Goal: Information Seeking & Learning: Find specific fact

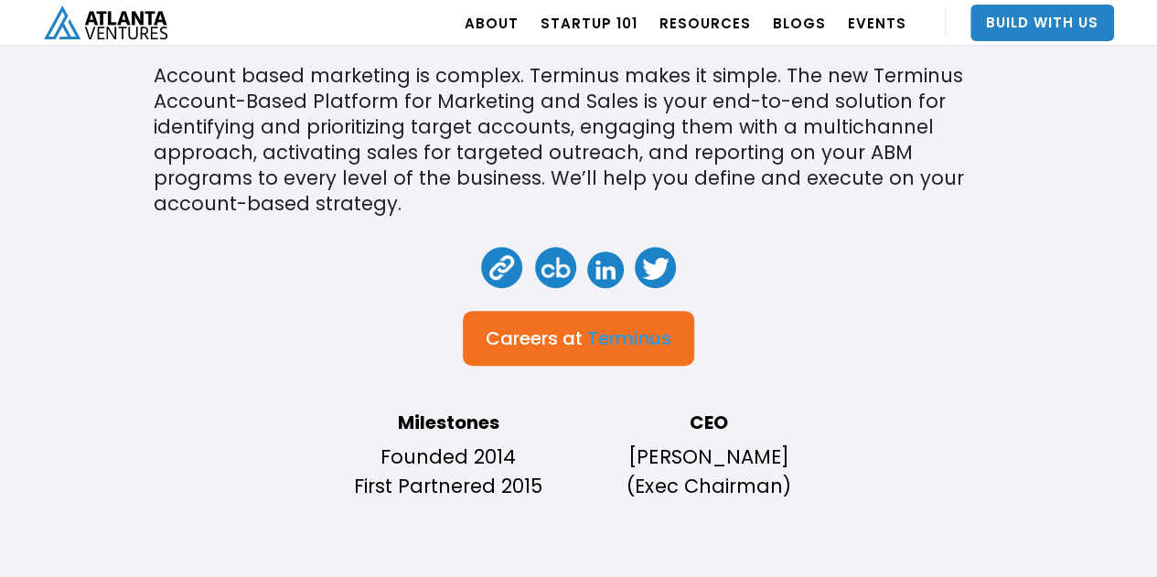
scroll to position [457, 0]
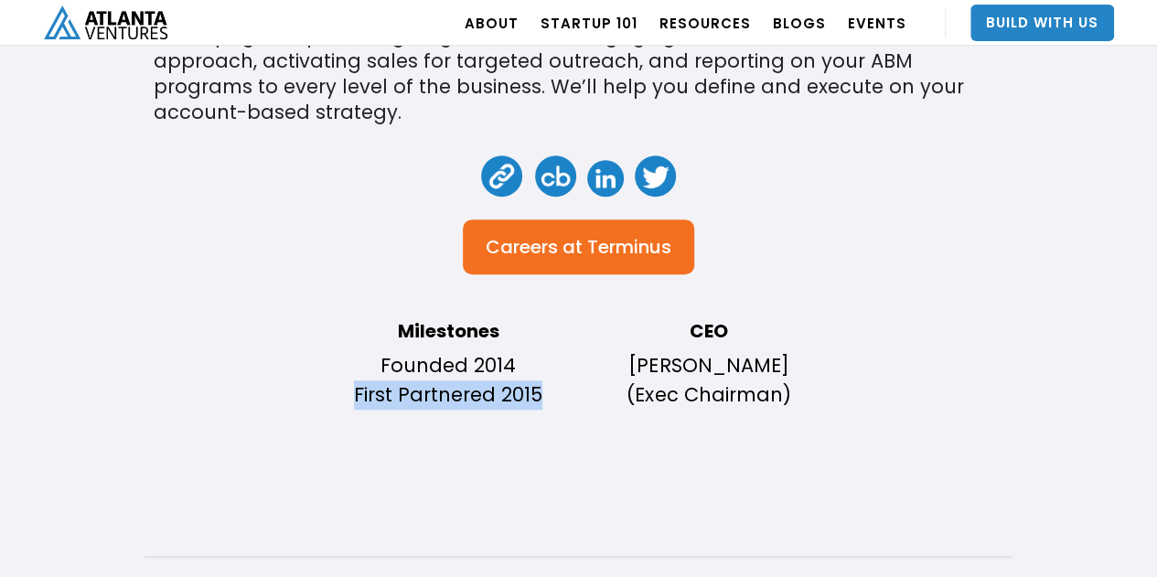
drag, startPoint x: 347, startPoint y: 395, endPoint x: 539, endPoint y: 394, distance: 192.0
click at [539, 394] on p "Founded 2014 First Partnered 2015" at bounding box center [448, 380] width 242 height 59
click at [532, 447] on div "Terminus Account based marketing is complex. Terminus makes it simple. The new …" at bounding box center [578, 157] width 868 height 984
click at [477, 174] on div at bounding box center [579, 178] width 208 height 46
click at [490, 176] on link at bounding box center [501, 175] width 41 height 41
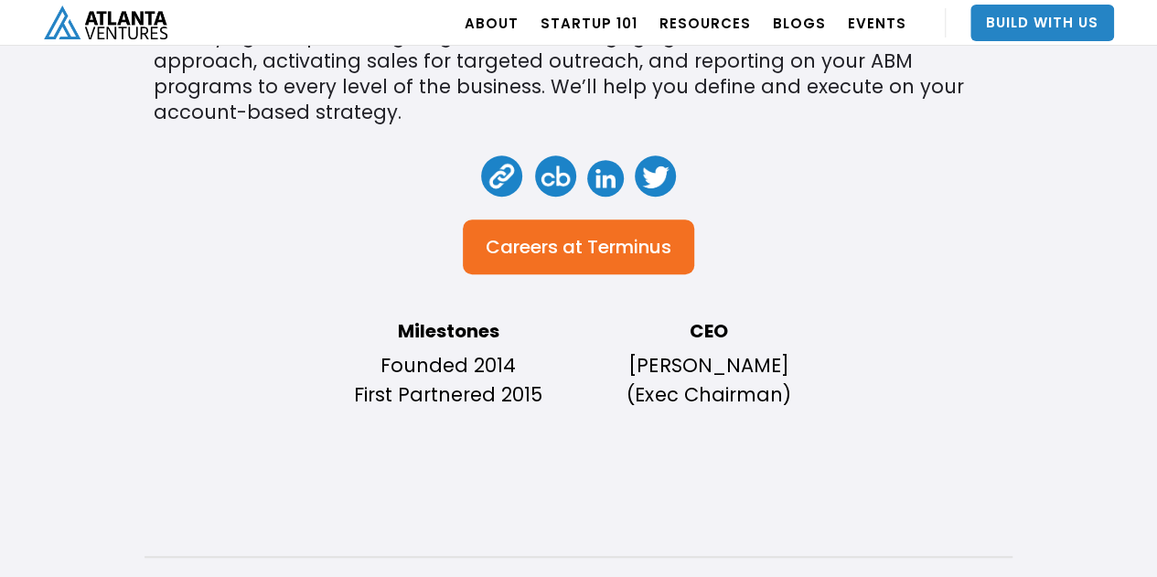
click at [767, 295] on div "Terminus Account based marketing is complex. Terminus makes it simple. The new …" at bounding box center [578, 157] width 868 height 984
drag, startPoint x: 503, startPoint y: 395, endPoint x: 543, endPoint y: 391, distance: 40.4
click at [543, 391] on p "Founded 2014 First Partnered 2015" at bounding box center [448, 380] width 242 height 59
copy p "2015"
click at [560, 435] on div "Terminus Account based marketing is complex. Terminus makes it simple. The new …" at bounding box center [578, 157] width 868 height 984
